Goal: Transaction & Acquisition: Purchase product/service

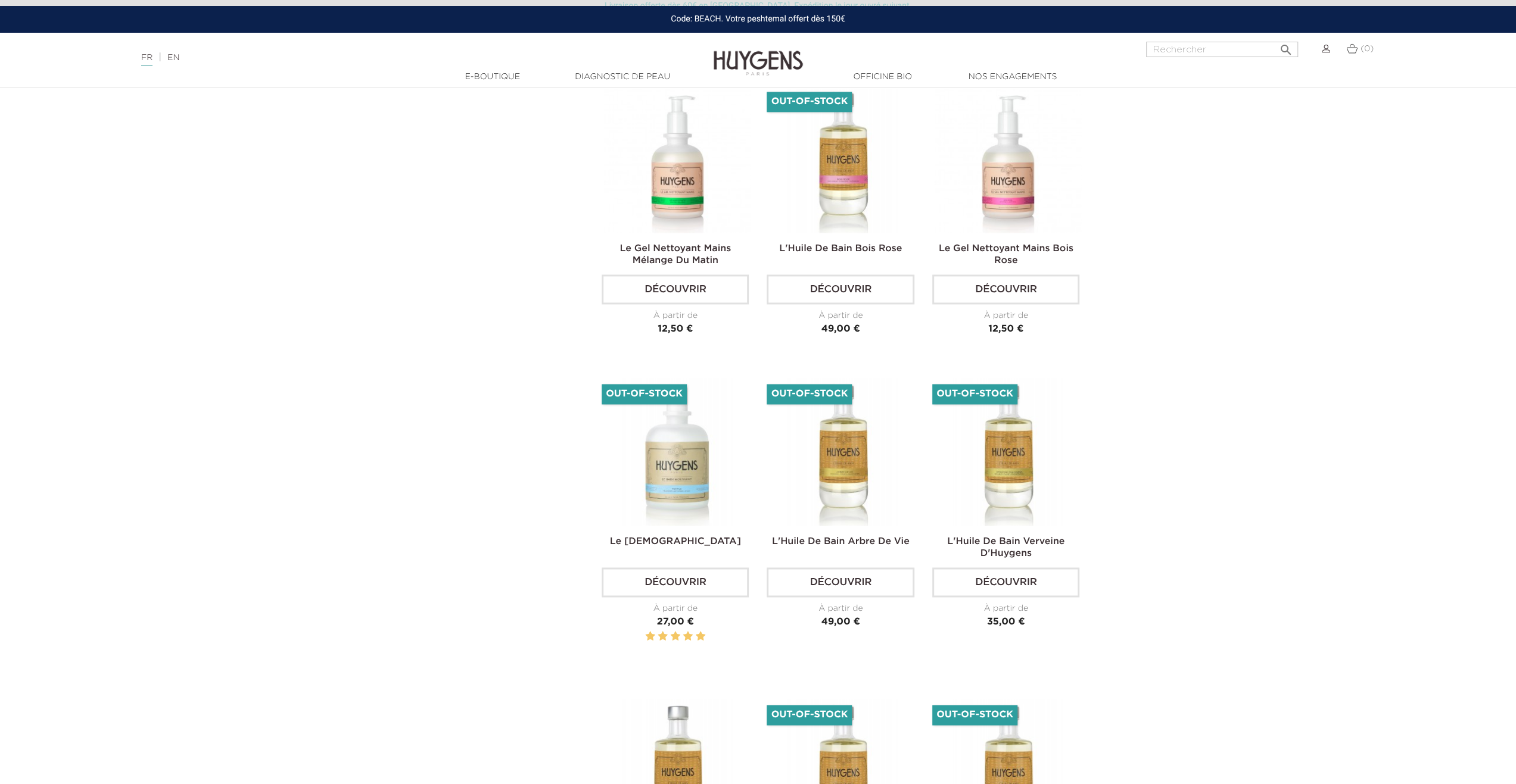
scroll to position [1608, 0]
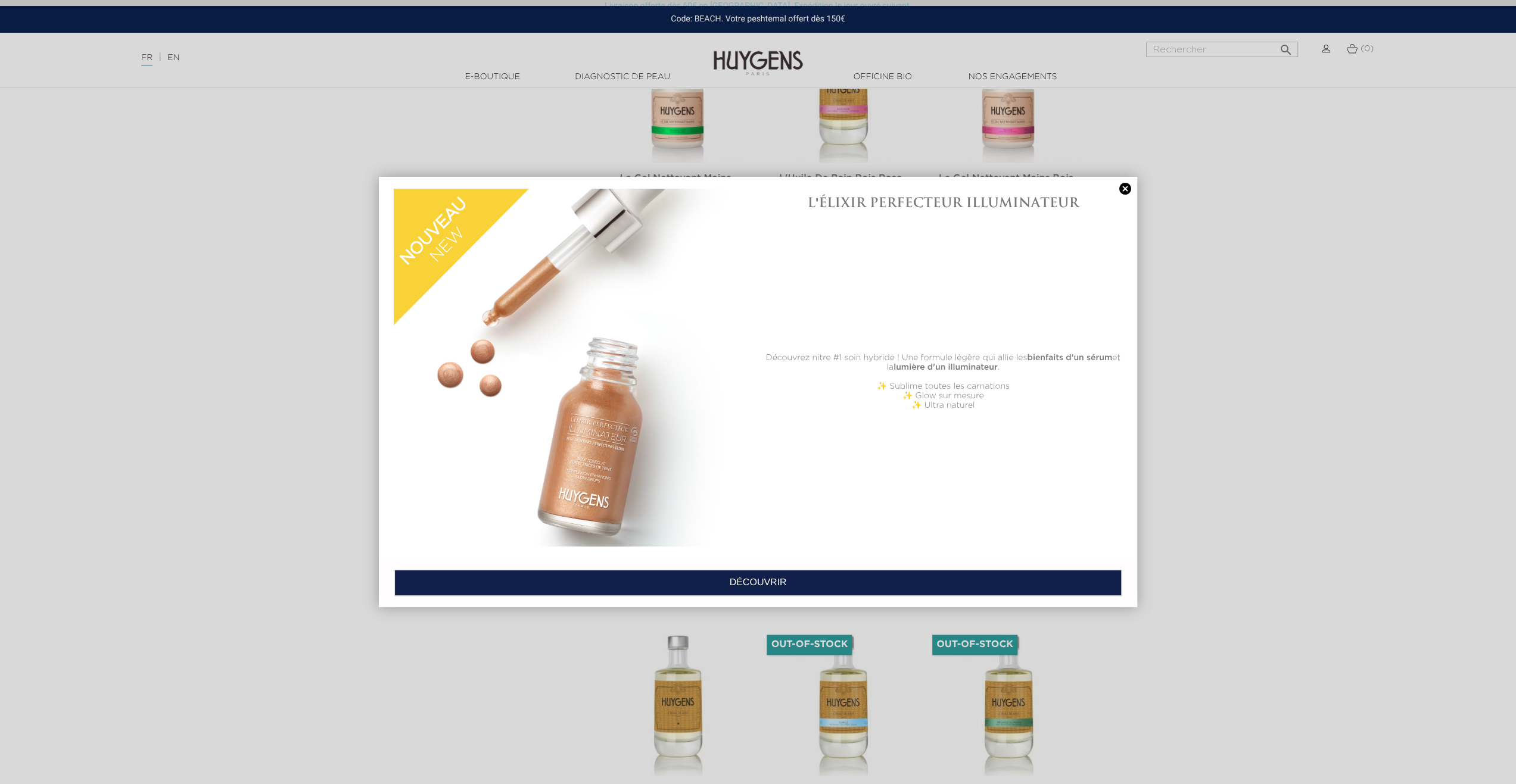
click at [1125, 190] on link at bounding box center [1125, 189] width 17 height 13
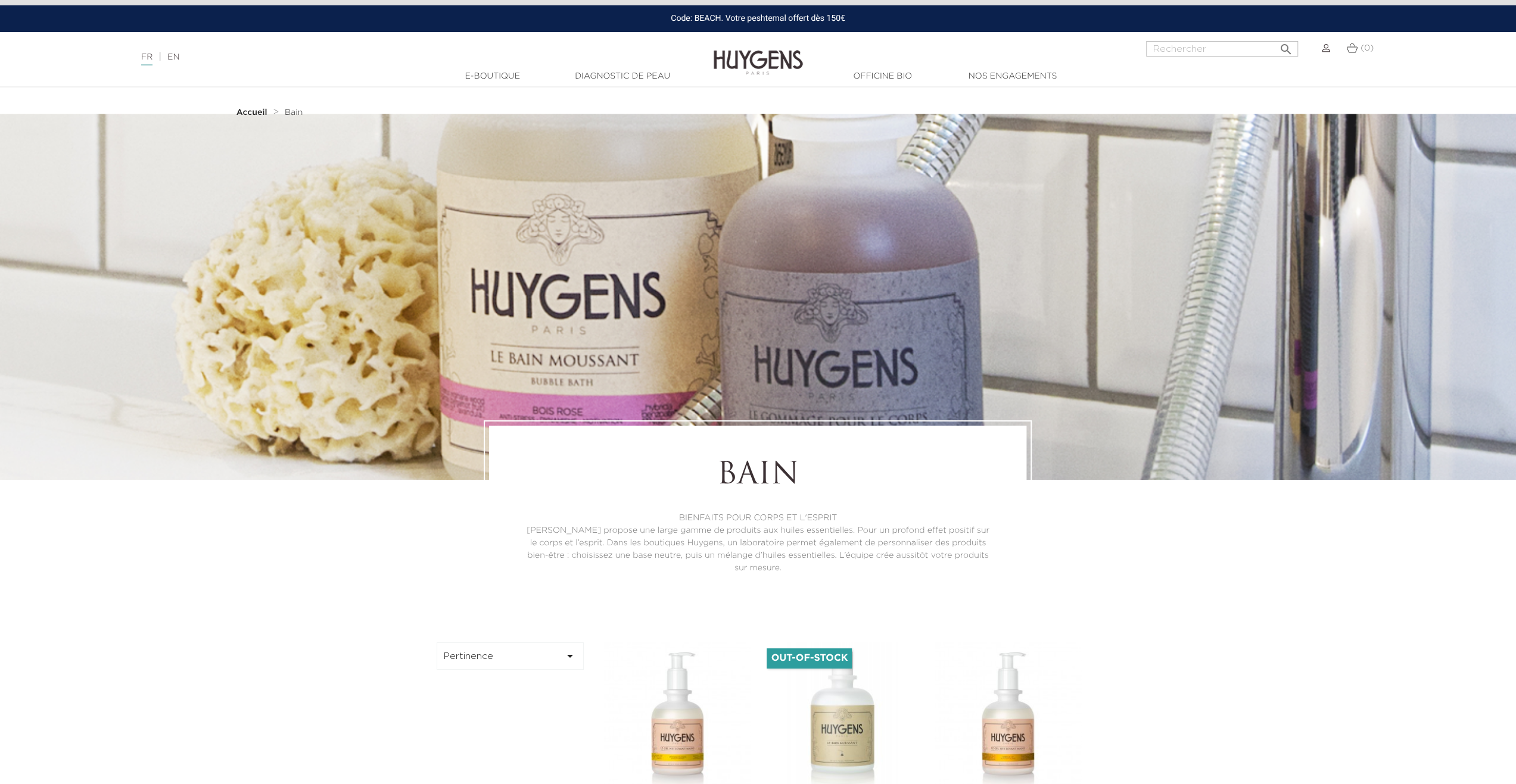
scroll to position [0, 0]
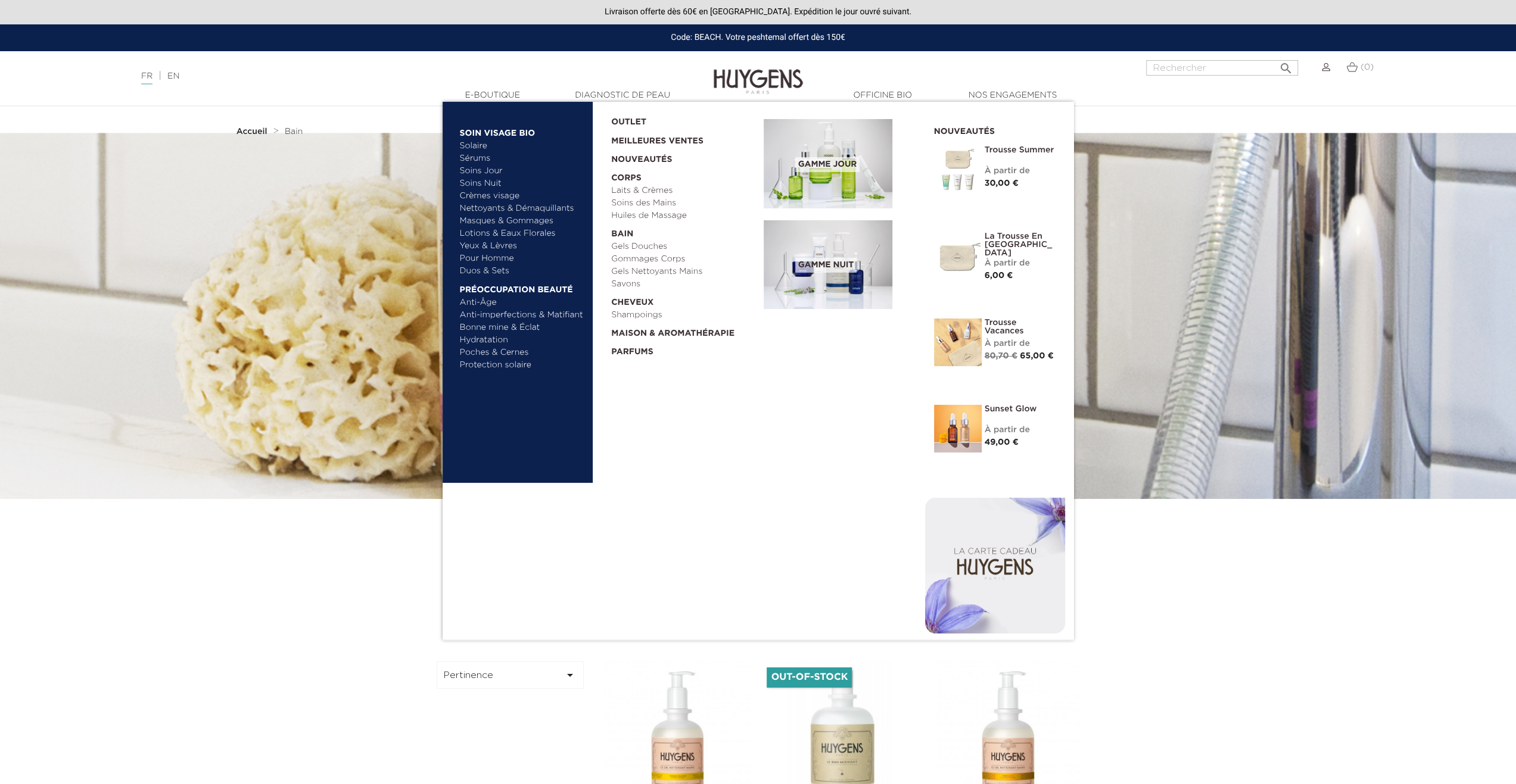
click at [500, 258] on link "Pour Homme" at bounding box center [522, 259] width 125 height 13
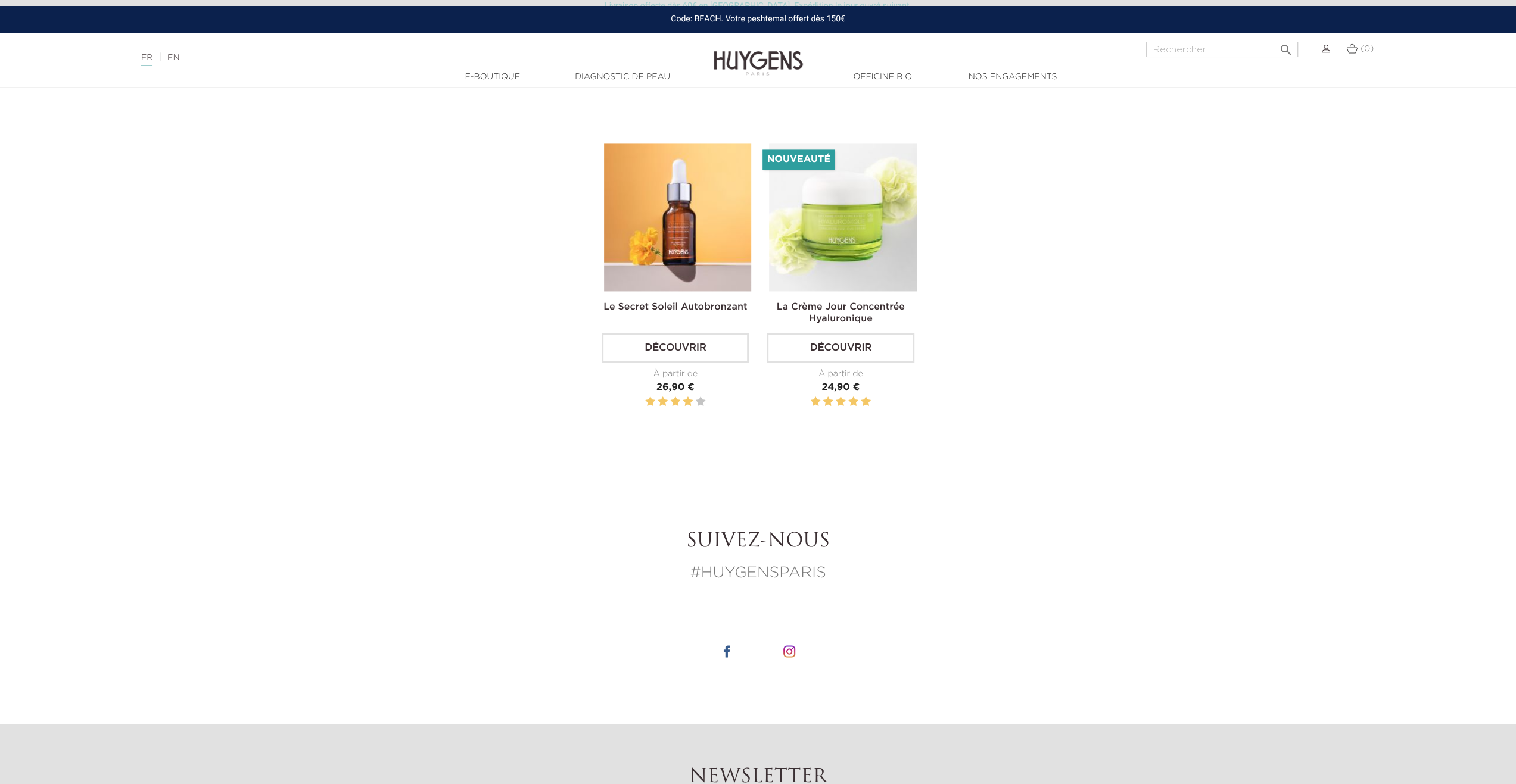
scroll to position [1846, 0]
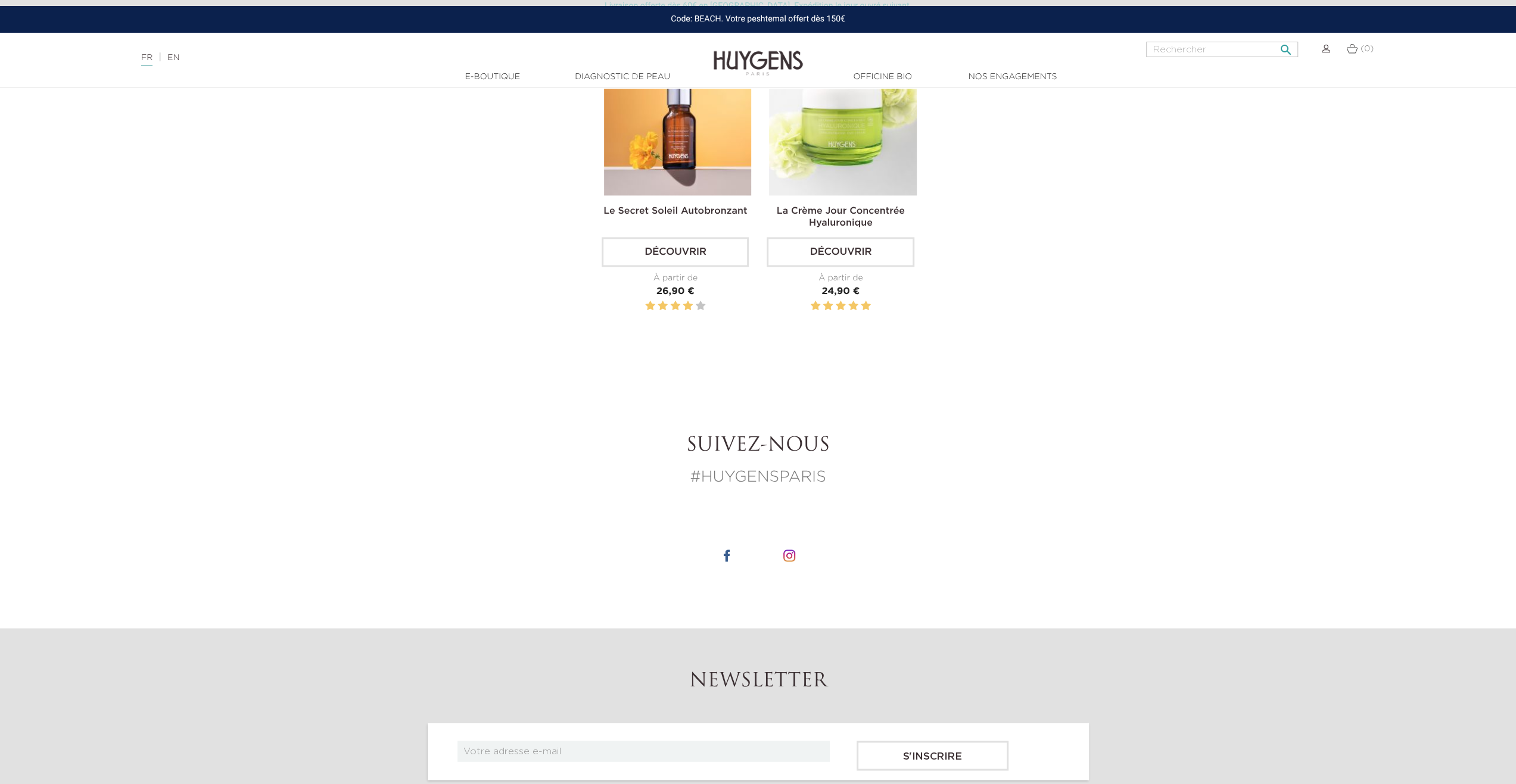
click at [1238, 50] on input "Rechercher" at bounding box center [1222, 49] width 152 height 16
type input "bain moussant"
click at [1276, 38] on button " Rechercher" at bounding box center [1286, 47] width 21 height 16
